Goal: Contribute content: Contribute content

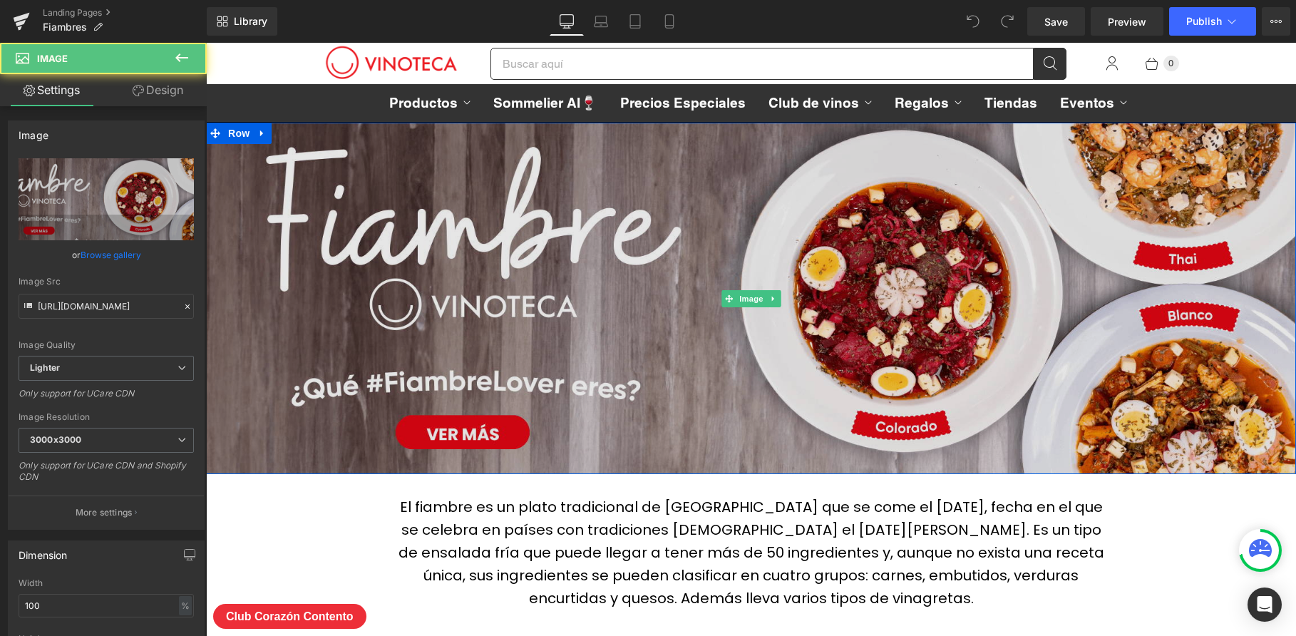
click at [867, 354] on img at bounding box center [751, 299] width 1090 height 352
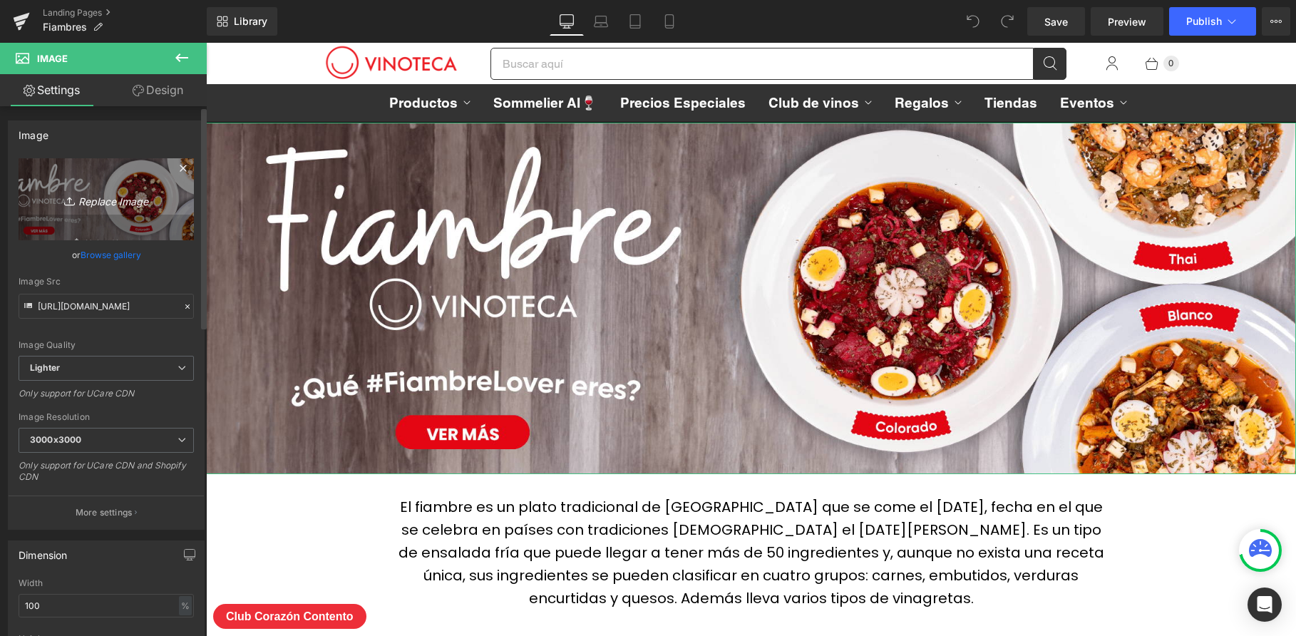
click at [93, 192] on icon "Replace Image" at bounding box center [106, 199] width 114 height 18
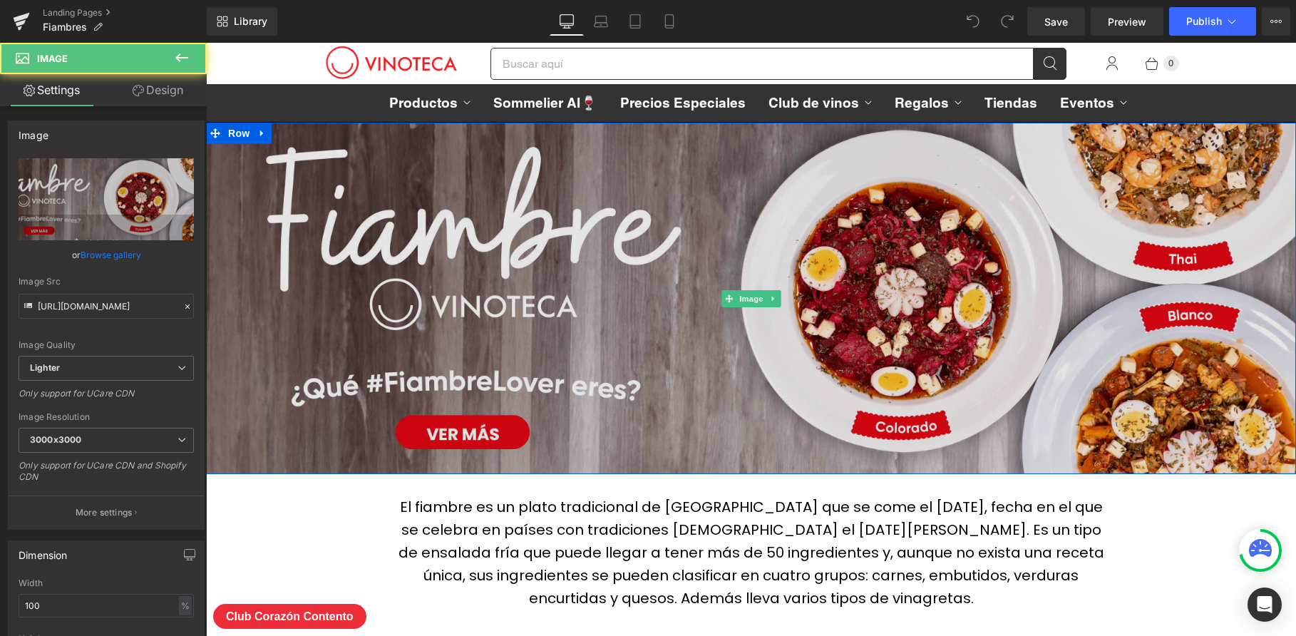
click at [688, 279] on img at bounding box center [751, 299] width 1090 height 352
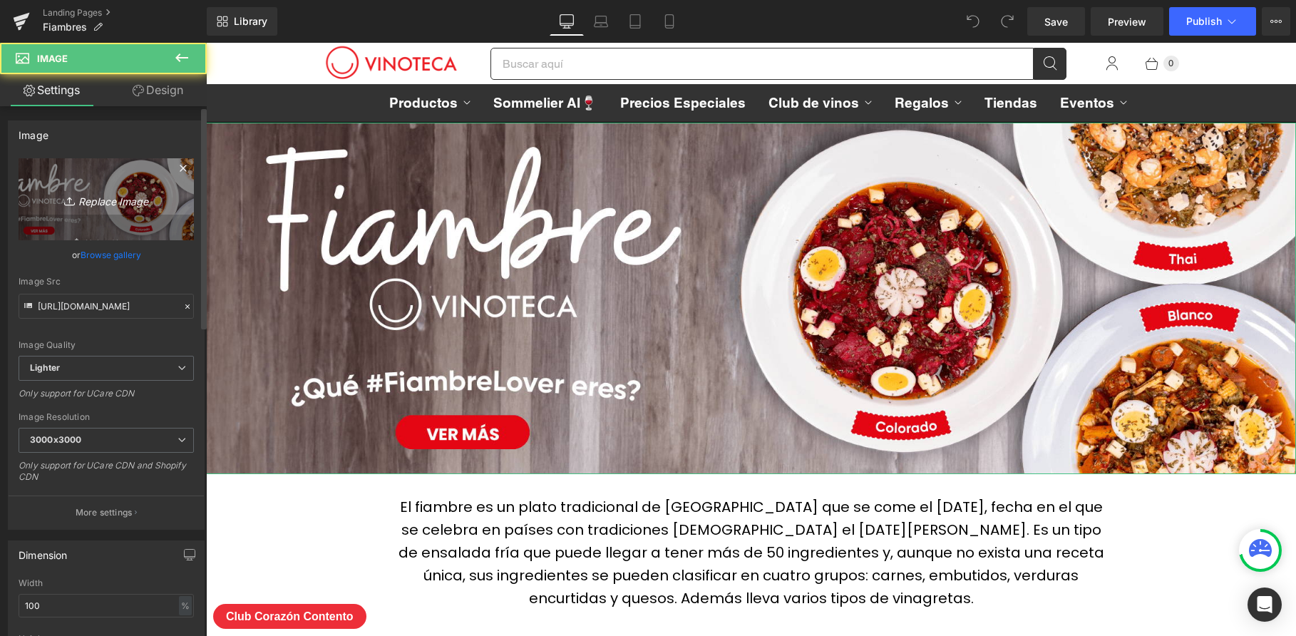
click at [126, 205] on icon "Replace Image" at bounding box center [106, 199] width 114 height 18
type input "C:\fakepath\Banner-Fiambre2025.jpg"
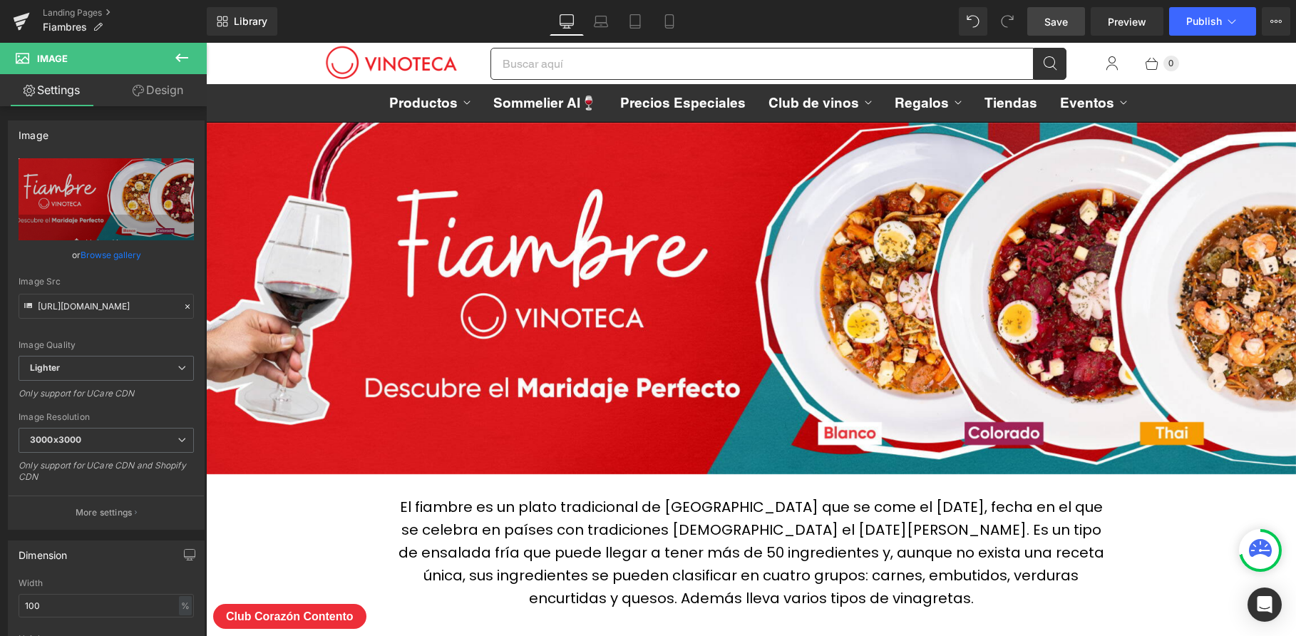
click at [1063, 21] on span "Save" at bounding box center [1056, 21] width 24 height 15
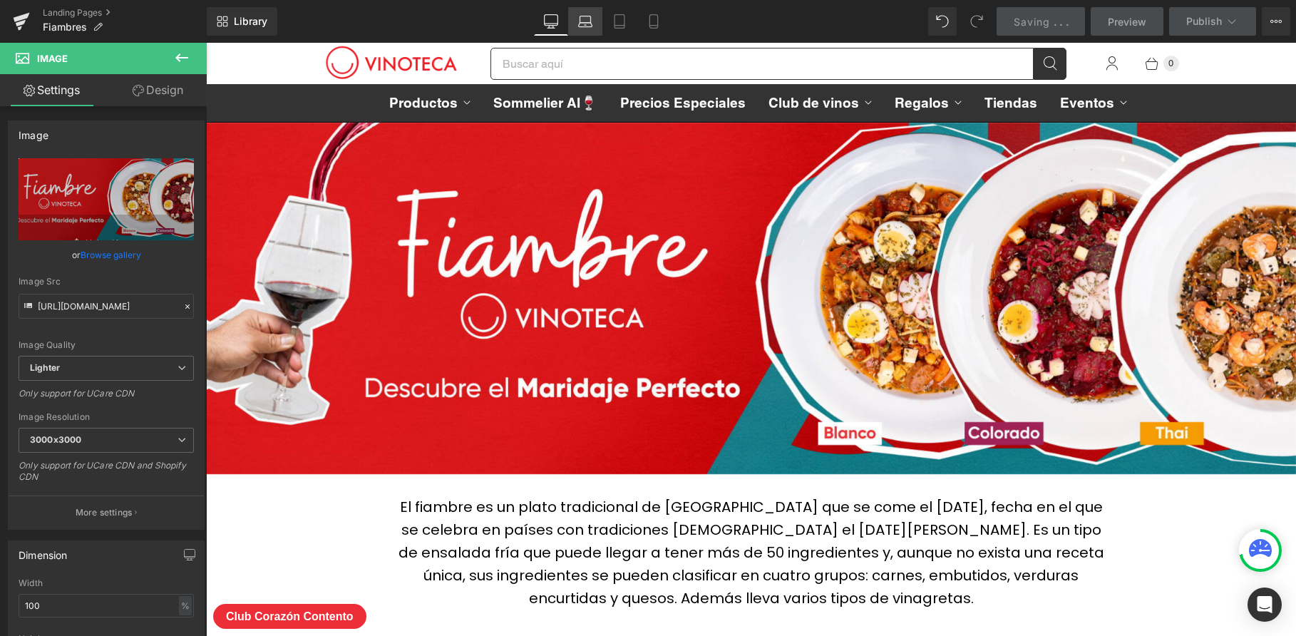
click at [583, 23] on icon at bounding box center [586, 25] width 14 height 4
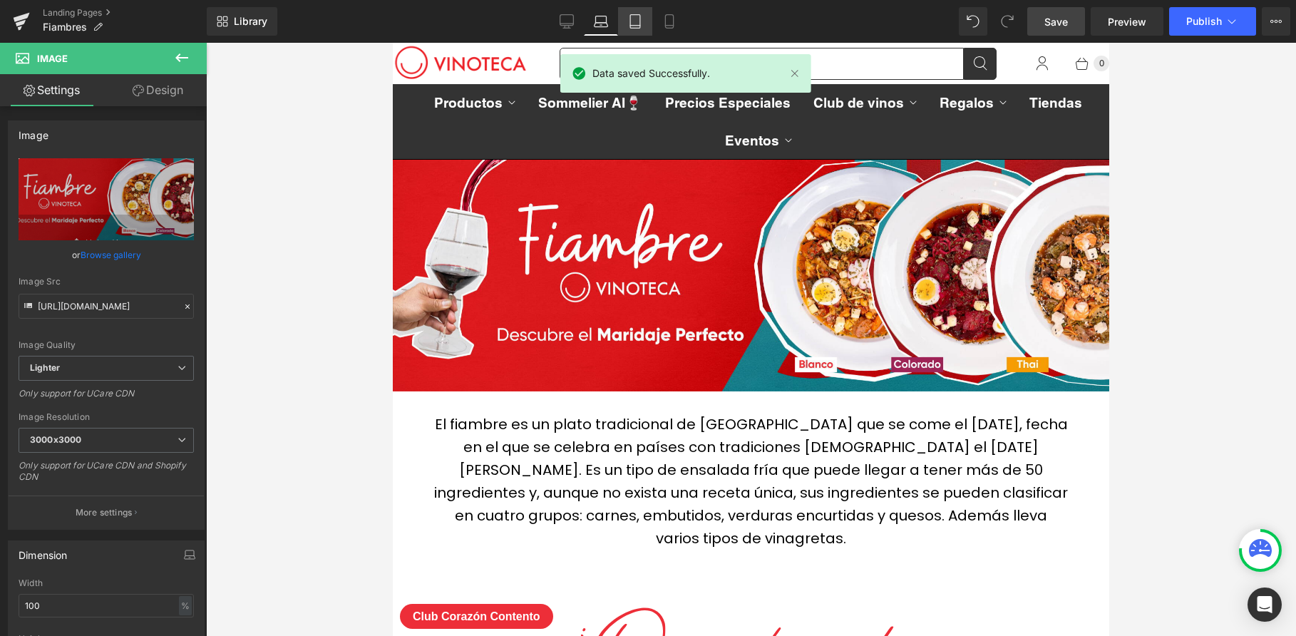
click at [624, 23] on link "Tablet" at bounding box center [635, 21] width 34 height 29
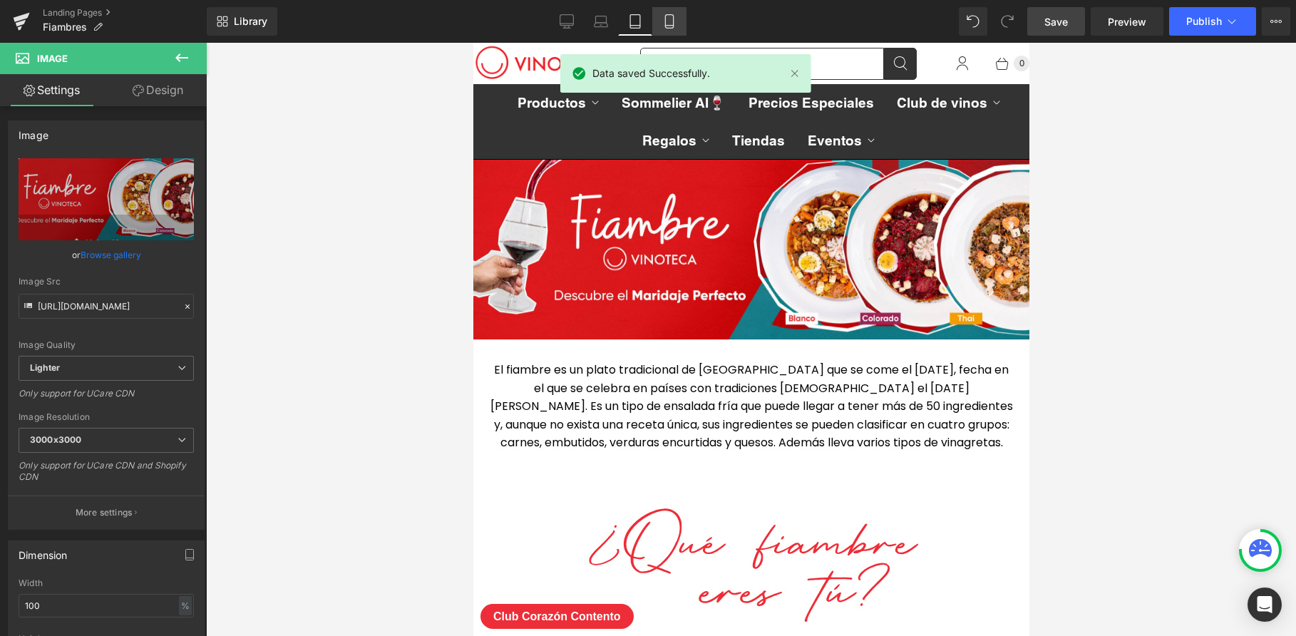
click at [673, 21] on icon at bounding box center [669, 22] width 8 height 14
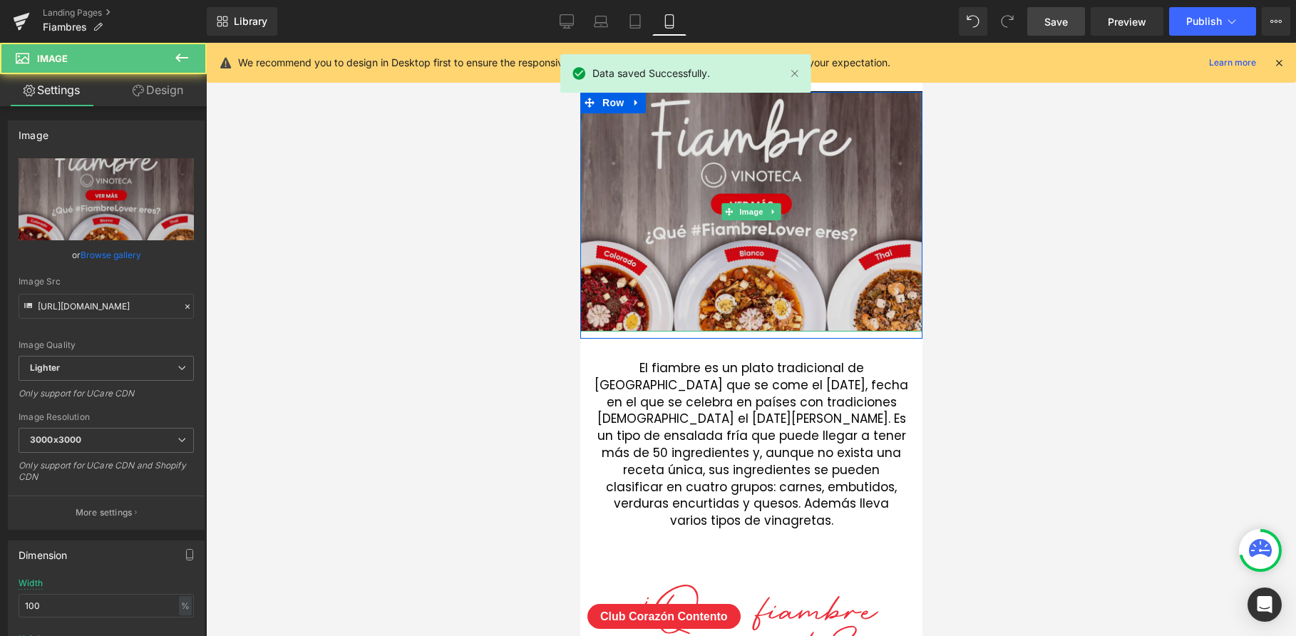
click at [786, 237] on img at bounding box center [751, 212] width 342 height 240
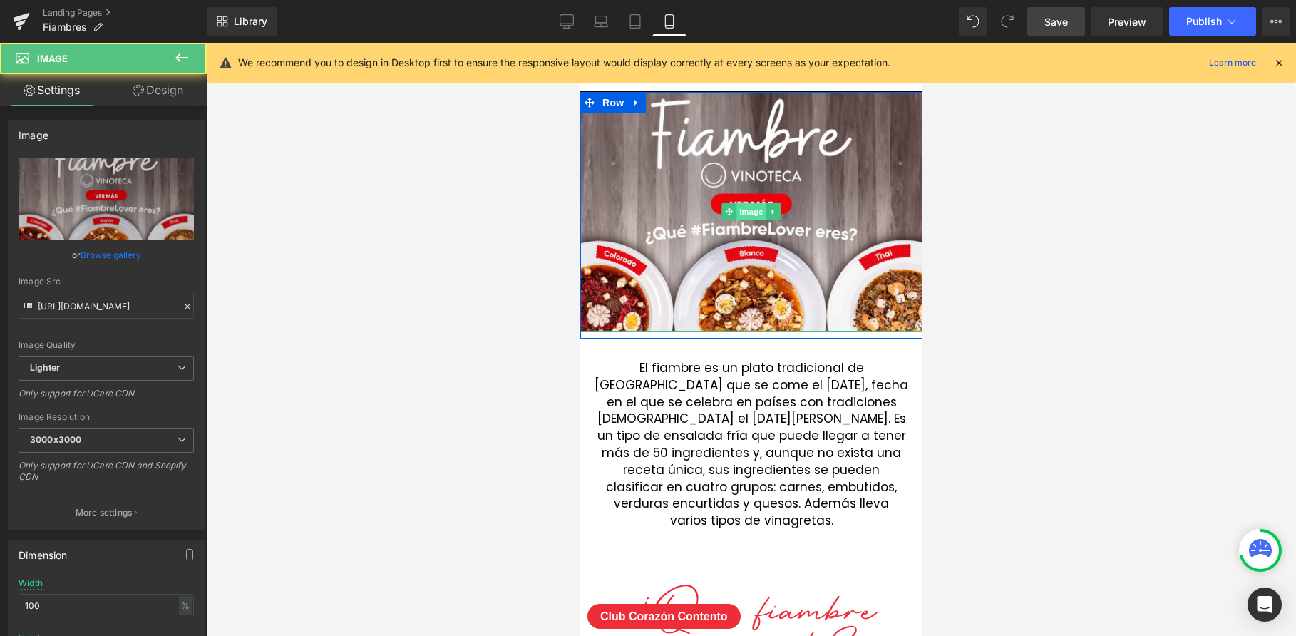
click at [752, 212] on span "Image" at bounding box center [751, 211] width 30 height 17
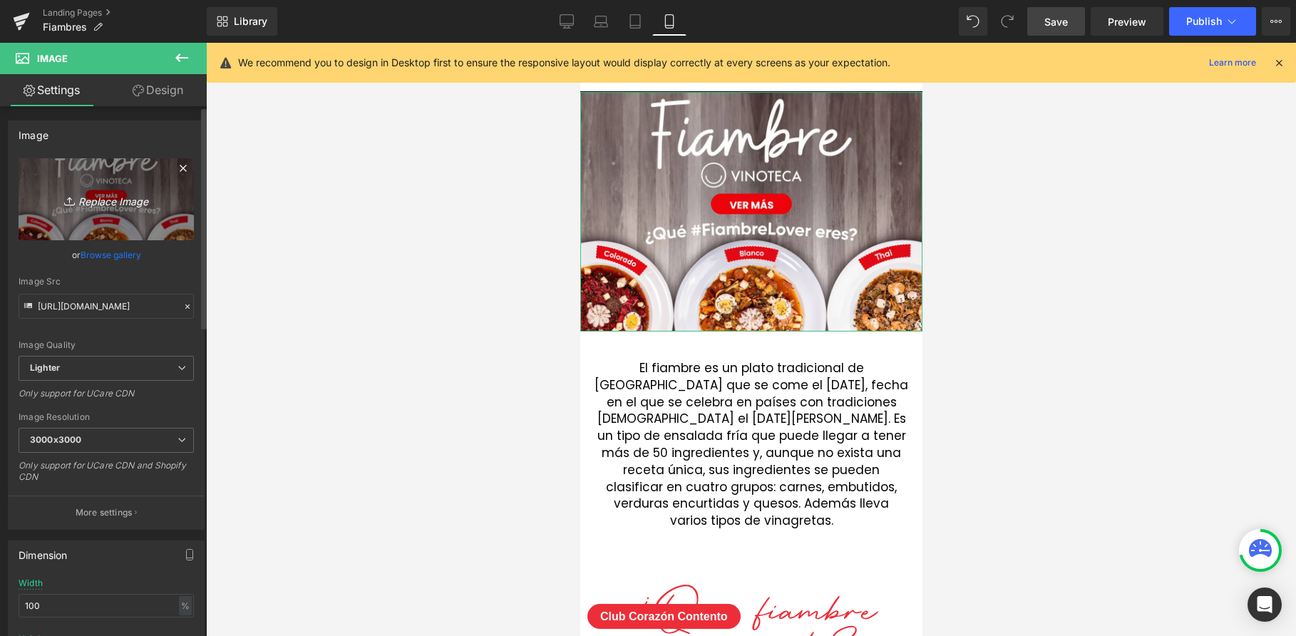
click at [132, 187] on link "Replace Image" at bounding box center [106, 199] width 175 height 82
type input "C:\fakepath\banner-fiambre2025-mobile.jpg"
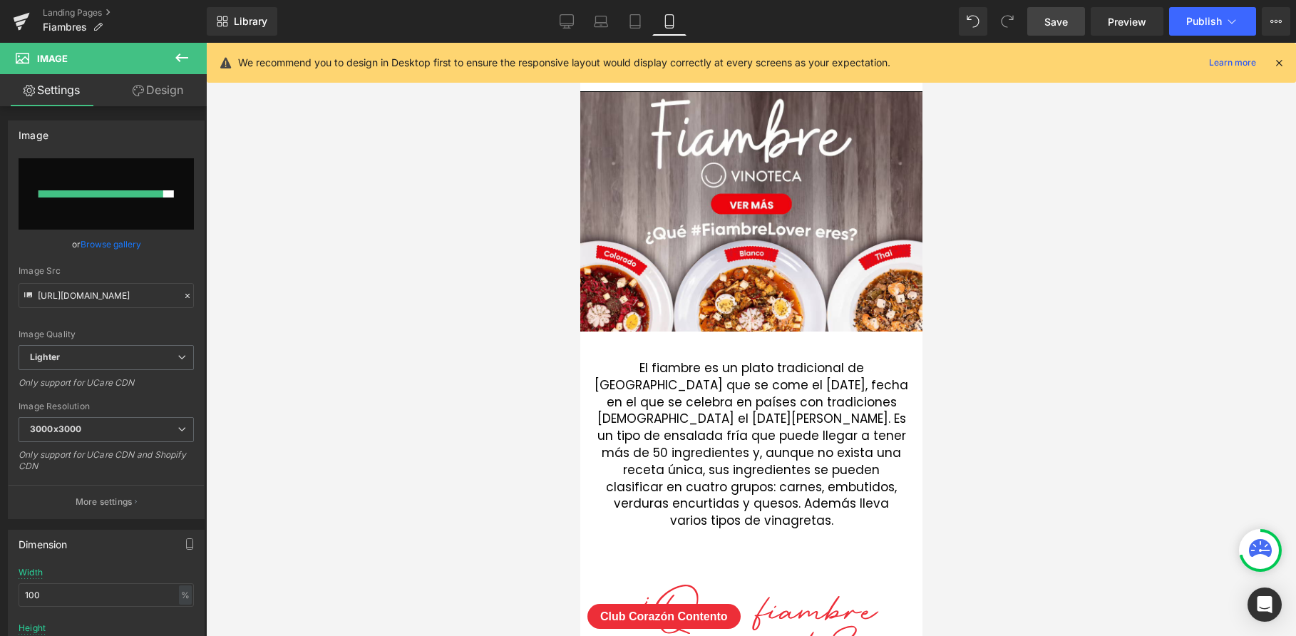
drag, startPoint x: 317, startPoint y: 282, endPoint x: 339, endPoint y: 187, distance: 96.6
click at [318, 282] on div at bounding box center [751, 339] width 1090 height 593
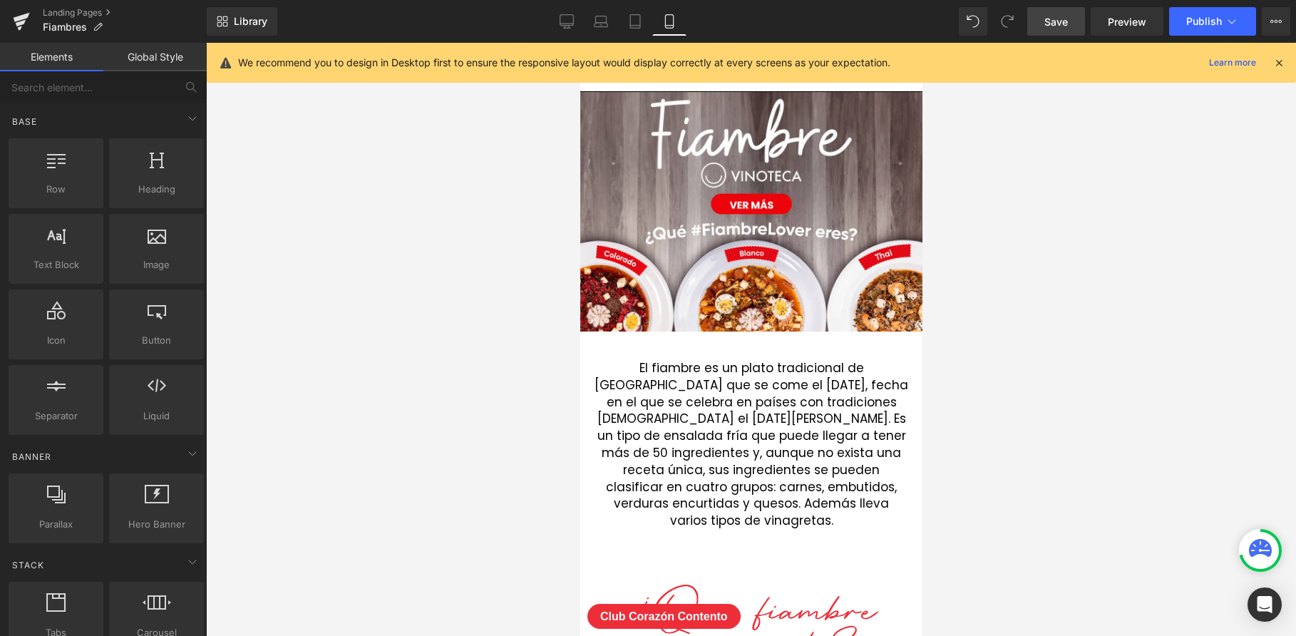
click at [59, 61] on link "Elements" at bounding box center [51, 57] width 103 height 29
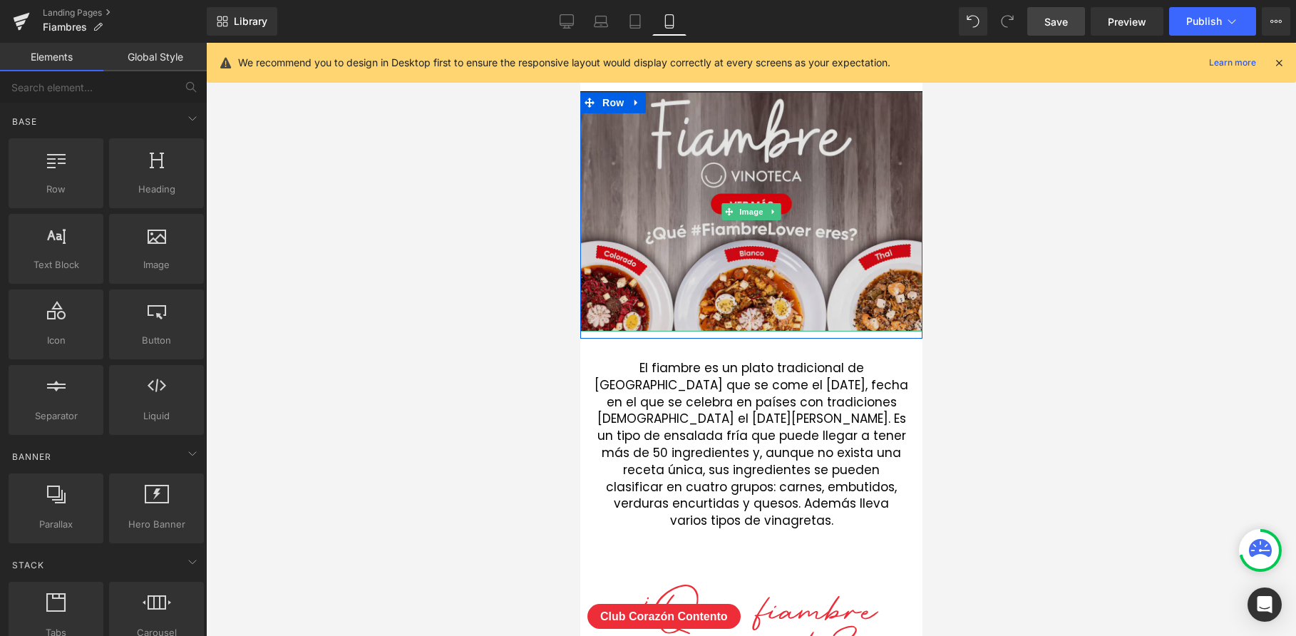
click at [694, 241] on img at bounding box center [751, 212] width 342 height 240
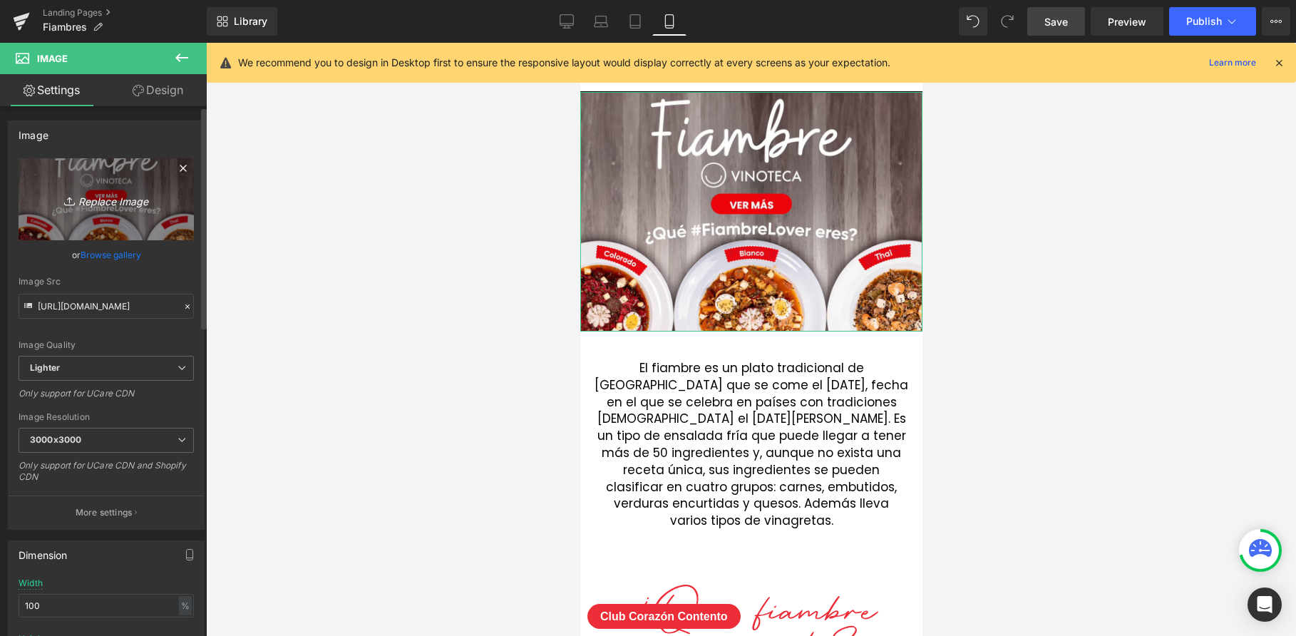
click at [98, 203] on icon "Replace Image" at bounding box center [106, 199] width 114 height 18
type input "C:\fakepath\banner-fiambre2025-mobile.jpg"
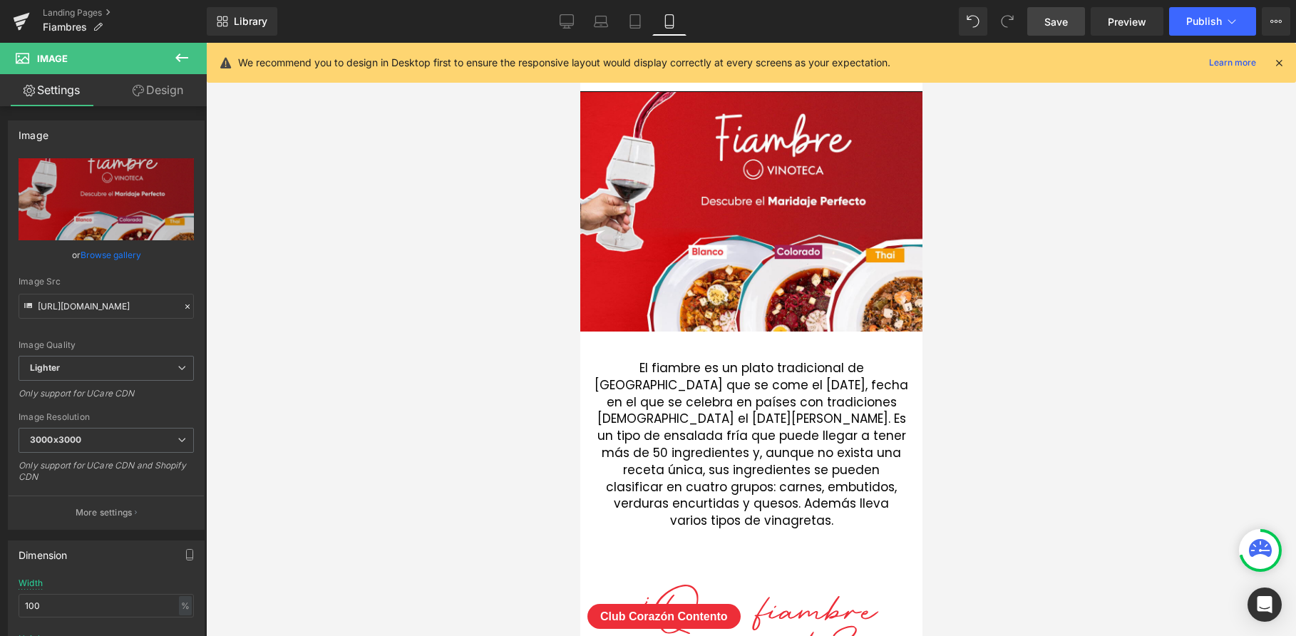
click at [1048, 20] on span "Save" at bounding box center [1056, 21] width 24 height 15
click at [1219, 24] on span "Publish" at bounding box center [1204, 21] width 36 height 11
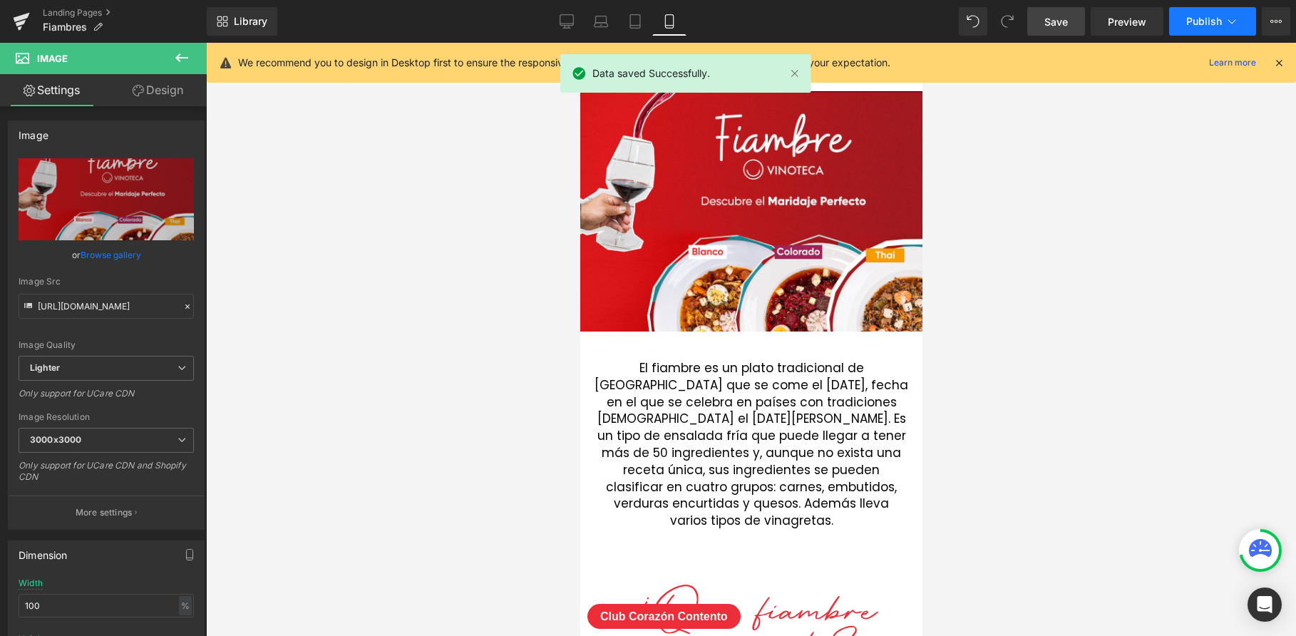
click at [1220, 21] on span "Publish" at bounding box center [1204, 21] width 36 height 11
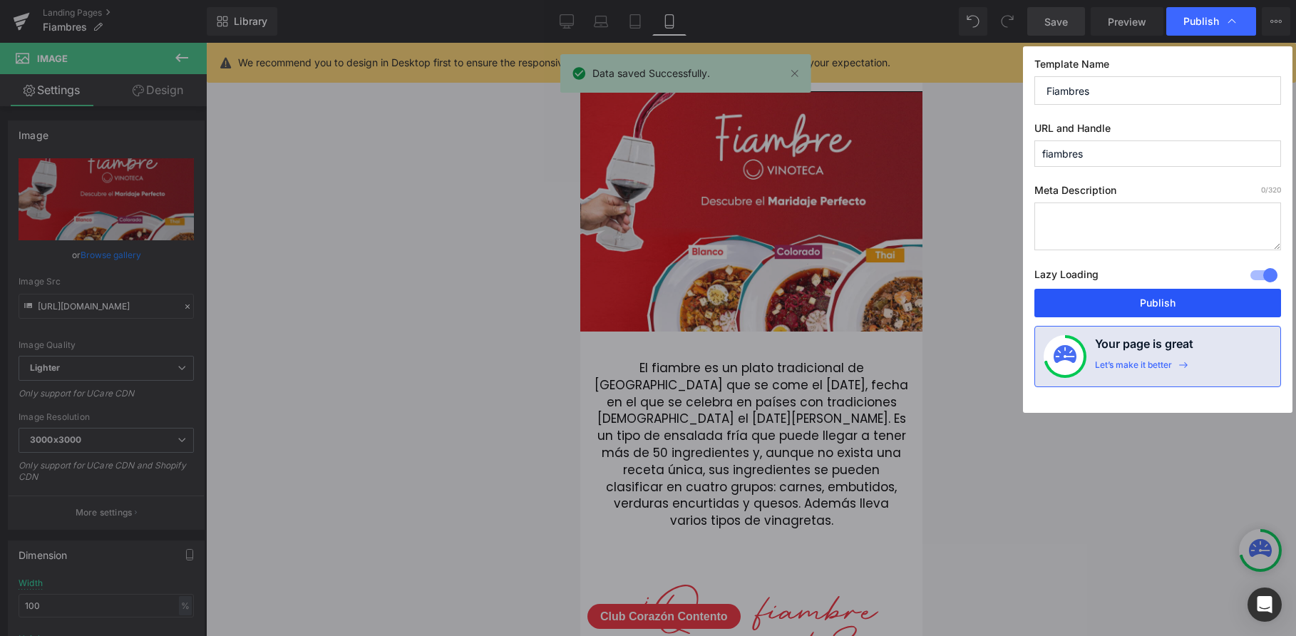
click at [1150, 306] on button "Publish" at bounding box center [1157, 303] width 247 height 29
